Goal: Transaction & Acquisition: Purchase product/service

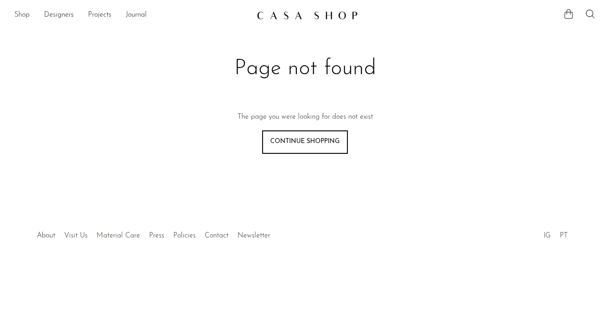
click at [27, 15] on link "Shop" at bounding box center [21, 15] width 15 height 12
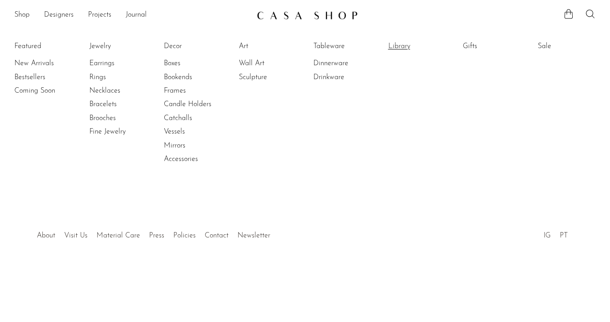
click at [402, 44] on link "Library" at bounding box center [421, 46] width 67 height 10
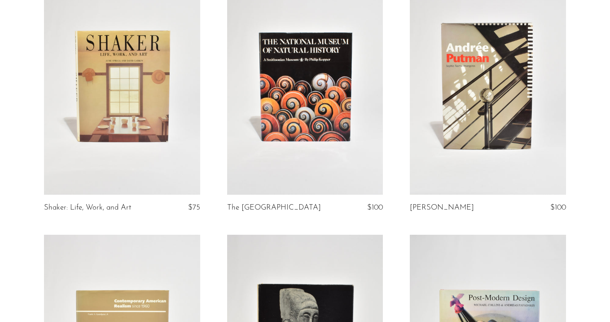
scroll to position [127, 0]
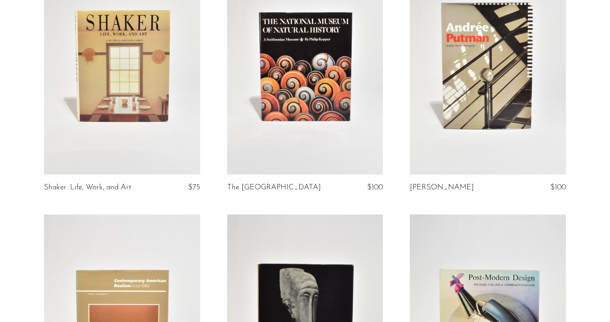
click at [151, 117] on link at bounding box center [122, 65] width 156 height 219
click at [524, 79] on link at bounding box center [488, 65] width 156 height 219
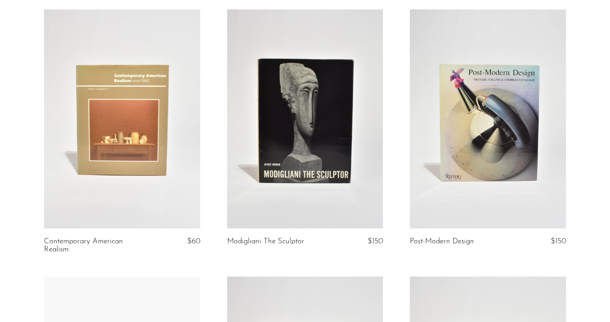
scroll to position [363, 0]
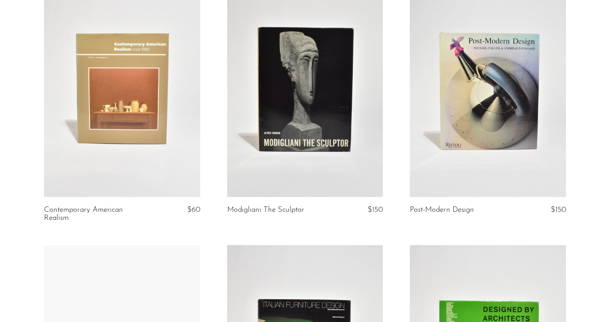
click at [304, 110] on link at bounding box center [305, 87] width 156 height 219
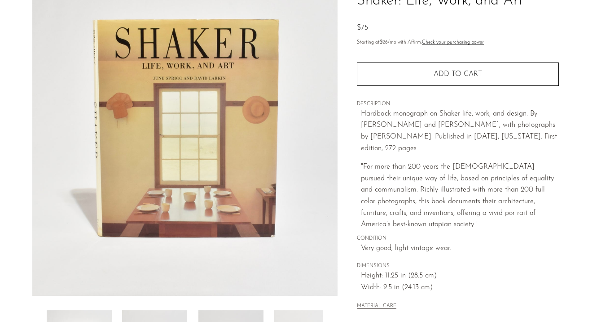
scroll to position [83, 0]
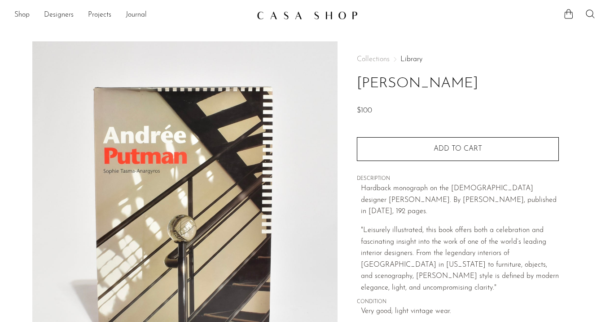
scroll to position [131, 0]
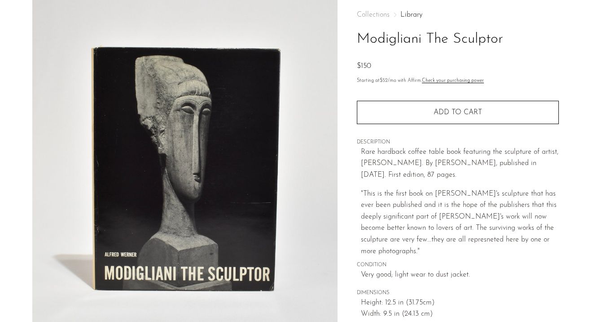
scroll to position [109, 0]
